Goal: Task Accomplishment & Management: Manage account settings

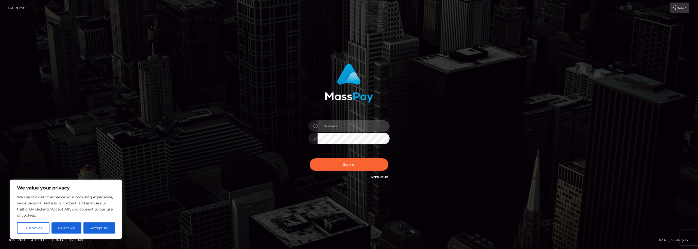
click at [348, 126] on input "text" at bounding box center [354, 125] width 72 height 11
type input "i"
type input "h"
type input "[EMAIL_ADDRESS][DOMAIN_NAME]"
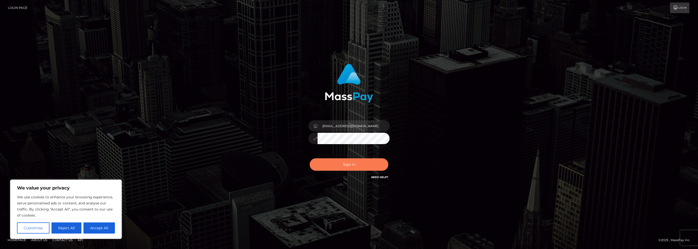
click at [346, 164] on button "Sign in" at bounding box center [349, 165] width 79 height 12
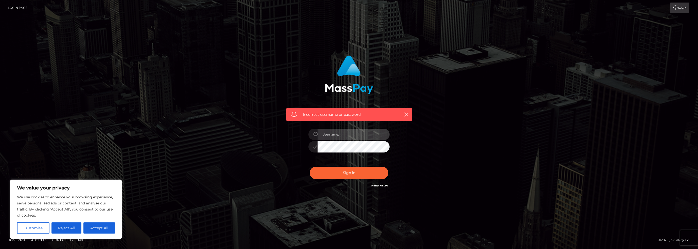
click at [334, 132] on input "text" at bounding box center [354, 134] width 72 height 11
type input "[EMAIL_ADDRESS][DOMAIN_NAME]"
click at [354, 176] on button "Sign in" at bounding box center [349, 173] width 79 height 12
